Goal: Transaction & Acquisition: Purchase product/service

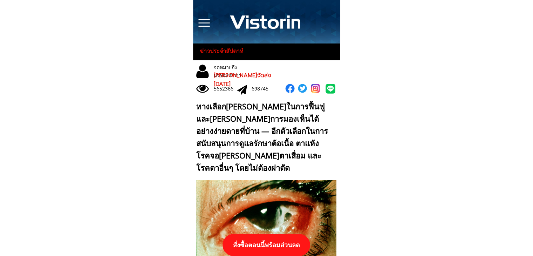
click at [268, 243] on p "สั่งซื้อตอนนี้พร้อมส่วนลด" at bounding box center [266, 245] width 88 height 22
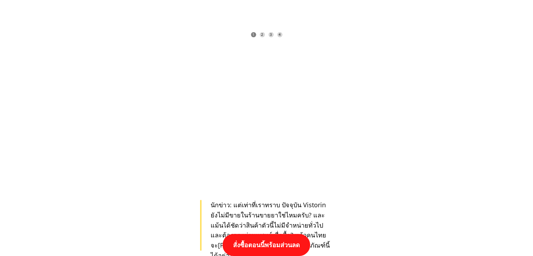
scroll to position [7276, 0]
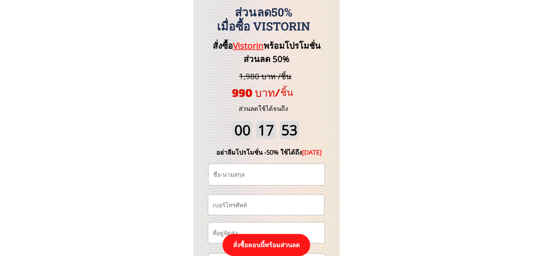
click at [263, 203] on input "tel" at bounding box center [266, 205] width 110 height 20
paste input "0952162529"
type input "0952162529"
click at [260, 173] on input "text" at bounding box center [266, 174] width 110 height 21
paste input "Samarth Thangreuxng"
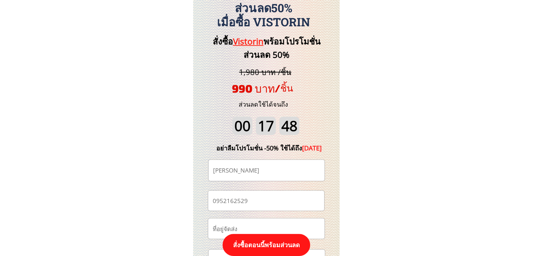
scroll to position [7381, 0]
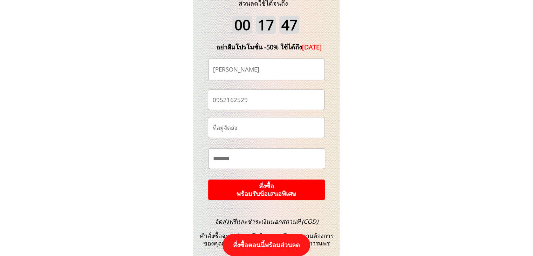
type input "Samarth Thangreuxng"
click at [270, 183] on p "สั่งซื้อ พร้อมรับข้อเสนอพิเศษ" at bounding box center [266, 189] width 117 height 21
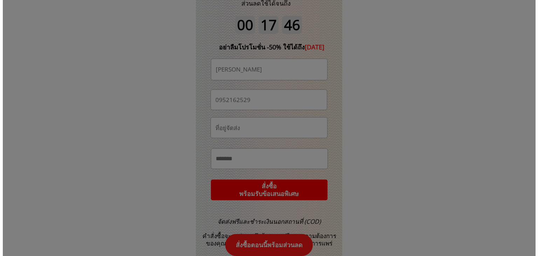
scroll to position [0, 0]
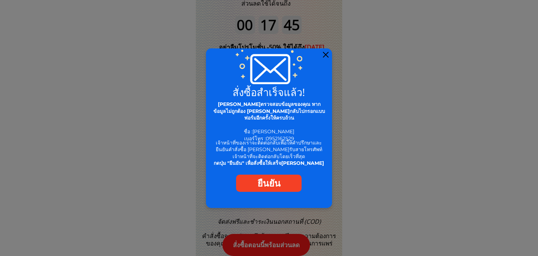
click at [324, 55] on div at bounding box center [326, 55] width 6 height 6
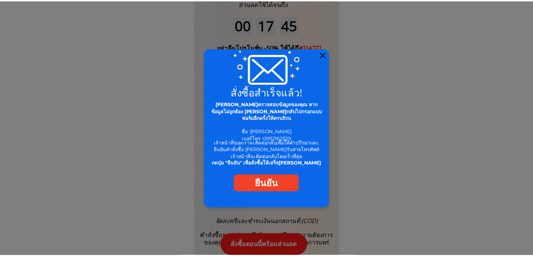
scroll to position [7381, 0]
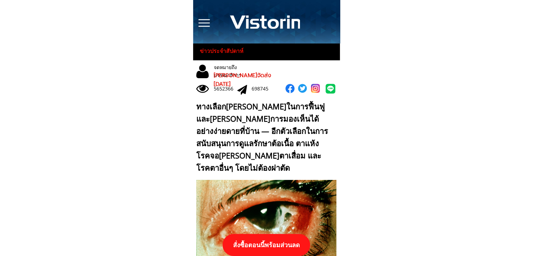
click at [261, 239] on p "สั่งซื้อตอนนี้พร้อมส่วนลด" at bounding box center [266, 245] width 88 height 22
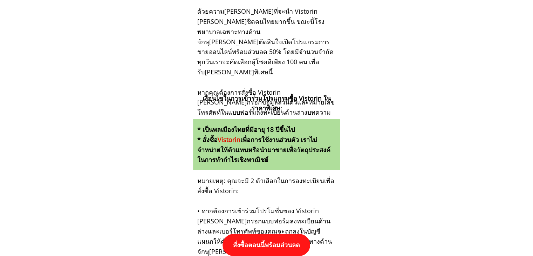
scroll to position [7276, 0]
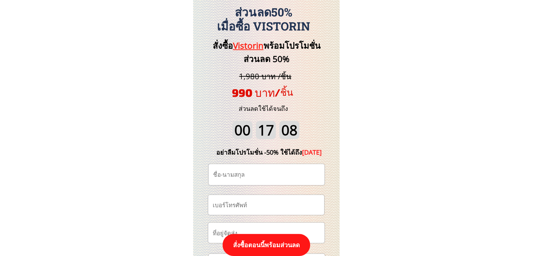
click at [253, 204] on input "tel" at bounding box center [266, 205] width 110 height 20
paste input "0637504639"
type input "0637504639"
click at [241, 171] on input "text" at bounding box center [266, 174] width 110 height 21
paste input "มาลิณี ณีรวรรณ์"
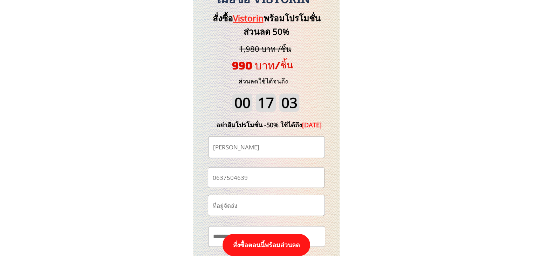
scroll to position [7381, 0]
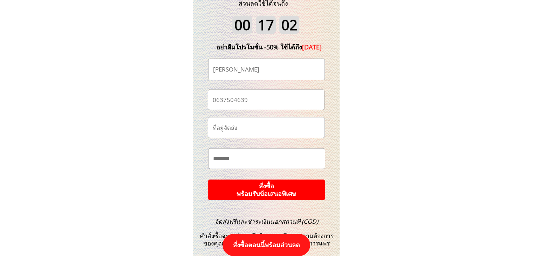
type input "มาลิณี ณีรวรรณ์"
click at [280, 186] on p "สั่งซื้อ พร้อมรับข้อเสนอพิเศษ" at bounding box center [266, 189] width 117 height 21
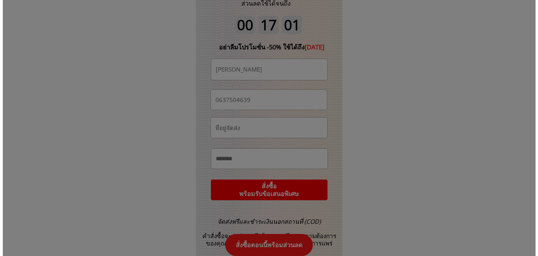
scroll to position [0, 0]
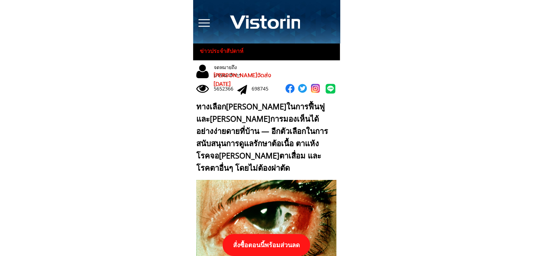
click at [261, 242] on p "สั่งซื้อตอนนี้พร้อมส่วนลด" at bounding box center [266, 245] width 88 height 22
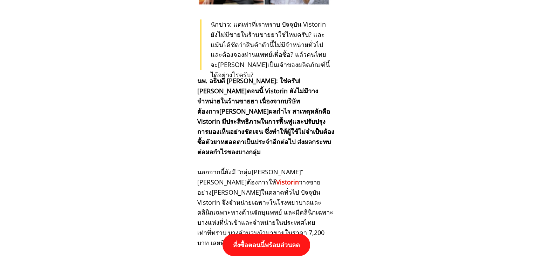
scroll to position [7276, 0]
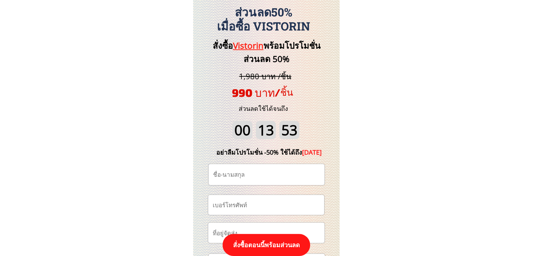
click at [252, 206] on input "tel" at bounding box center [266, 205] width 110 height 20
paste input "0816755270"
type input "0816755270"
click at [239, 170] on input "text" at bounding box center [266, 174] width 110 height 21
paste input "ปราโมทย์ สาส่งเสริม"
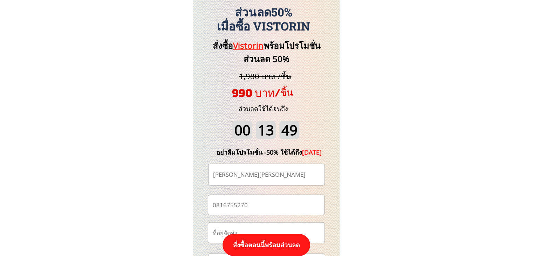
type input "ปราโมทย์ สาส่งเสริม"
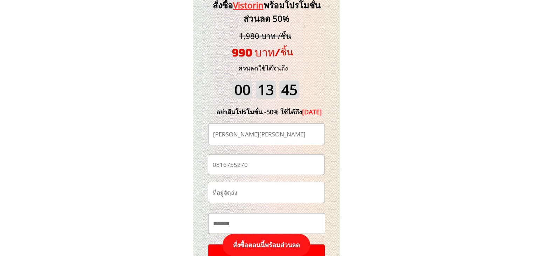
scroll to position [7346, 0]
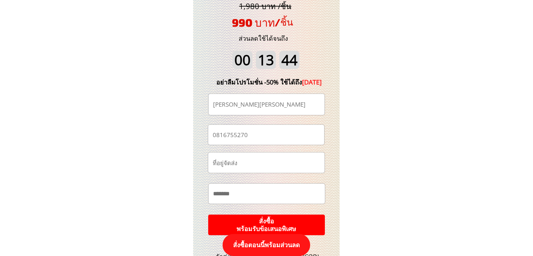
click at [255, 189] on input "text" at bounding box center [266, 194] width 111 height 20
paste input "*********"
paste input "**********"
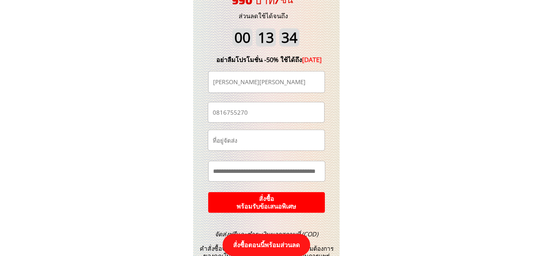
scroll to position [7381, 0]
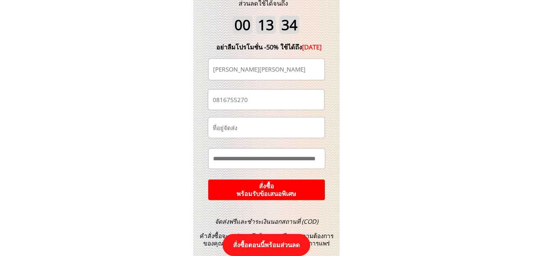
type input "**********"
click at [291, 187] on p "สั่งซื้อ พร้อมรับข้อเสนอพิเศษ" at bounding box center [266, 189] width 117 height 21
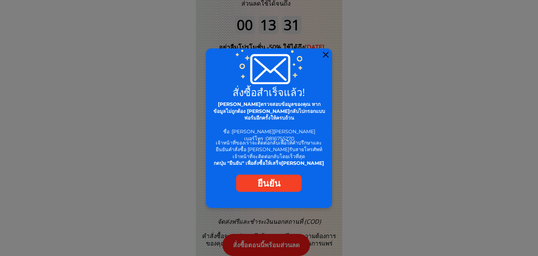
drag, startPoint x: 323, startPoint y: 54, endPoint x: 300, endPoint y: 2, distance: 57.4
click at [323, 54] on div at bounding box center [326, 55] width 6 height 6
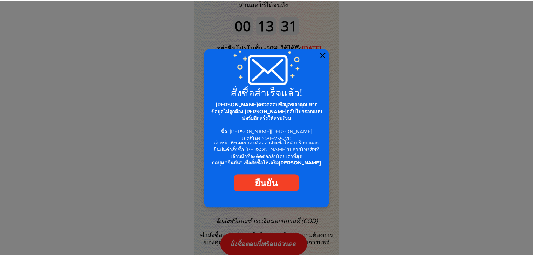
scroll to position [7381, 0]
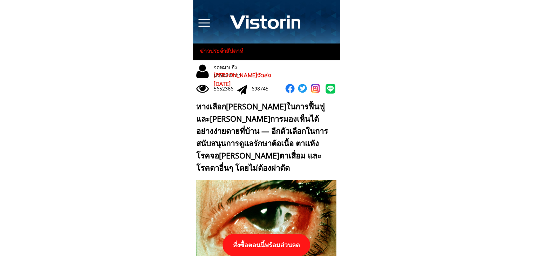
click at [277, 241] on p "สั่งซื้อตอนนี้พร้อมส่วนลด" at bounding box center [266, 245] width 88 height 22
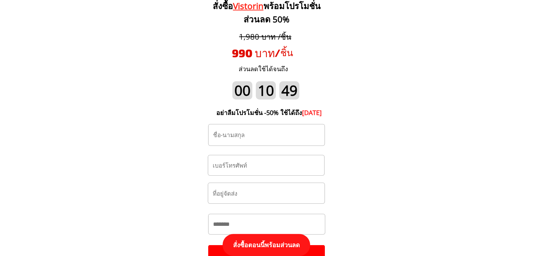
scroll to position [7346, 0]
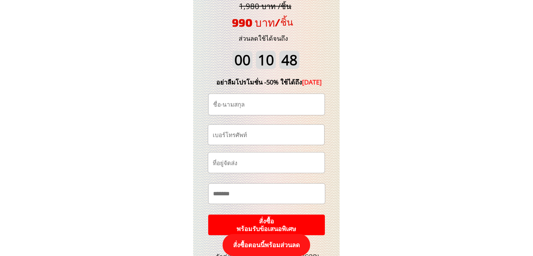
click at [255, 143] on input "tel" at bounding box center [266, 135] width 110 height 20
paste input "0845656584"
type input "0845656584"
click at [242, 105] on input "text" at bounding box center [266, 104] width 110 height 21
paste input "แม่[PERSON_NAME] [PERSON_NAME]"
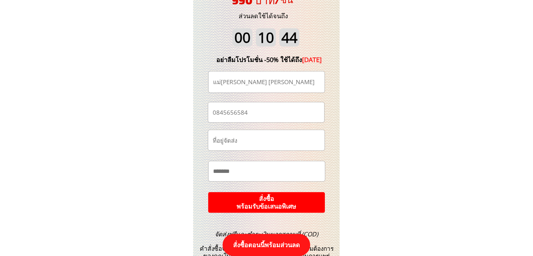
scroll to position [7381, 0]
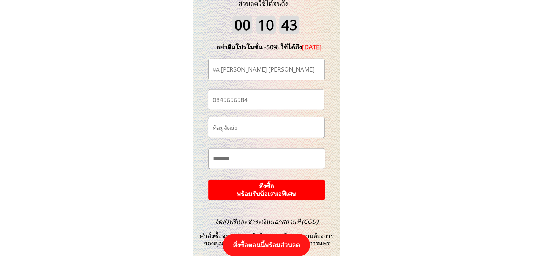
type input "แม่[PERSON_NAME] [PERSON_NAME]"
click at [310, 185] on p "สั่งซื้อ พร้อมรับข้อเสนอพิเศษ" at bounding box center [266, 189] width 117 height 21
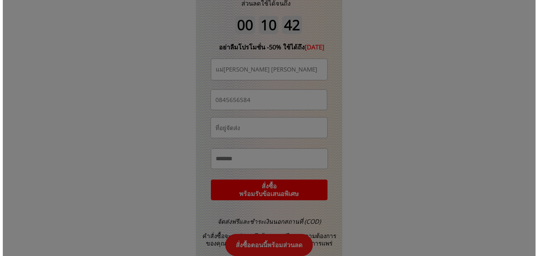
scroll to position [0, 0]
